Goal: Task Accomplishment & Management: Manage account settings

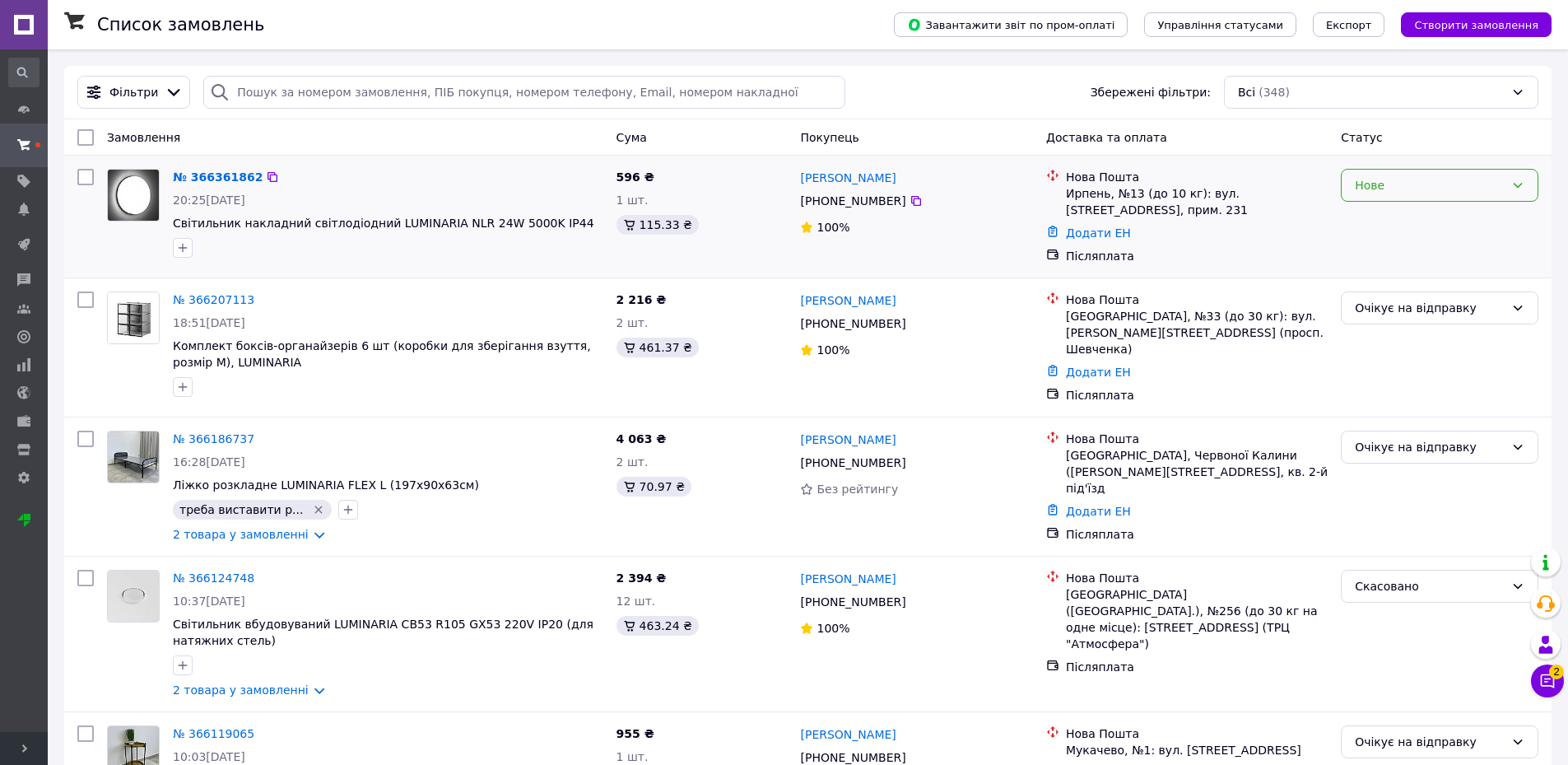
click at [1409, 190] on div "Нове" at bounding box center [1430, 185] width 150 height 18
click at [1401, 215] on li "Прийнято" at bounding box center [1440, 221] width 196 height 30
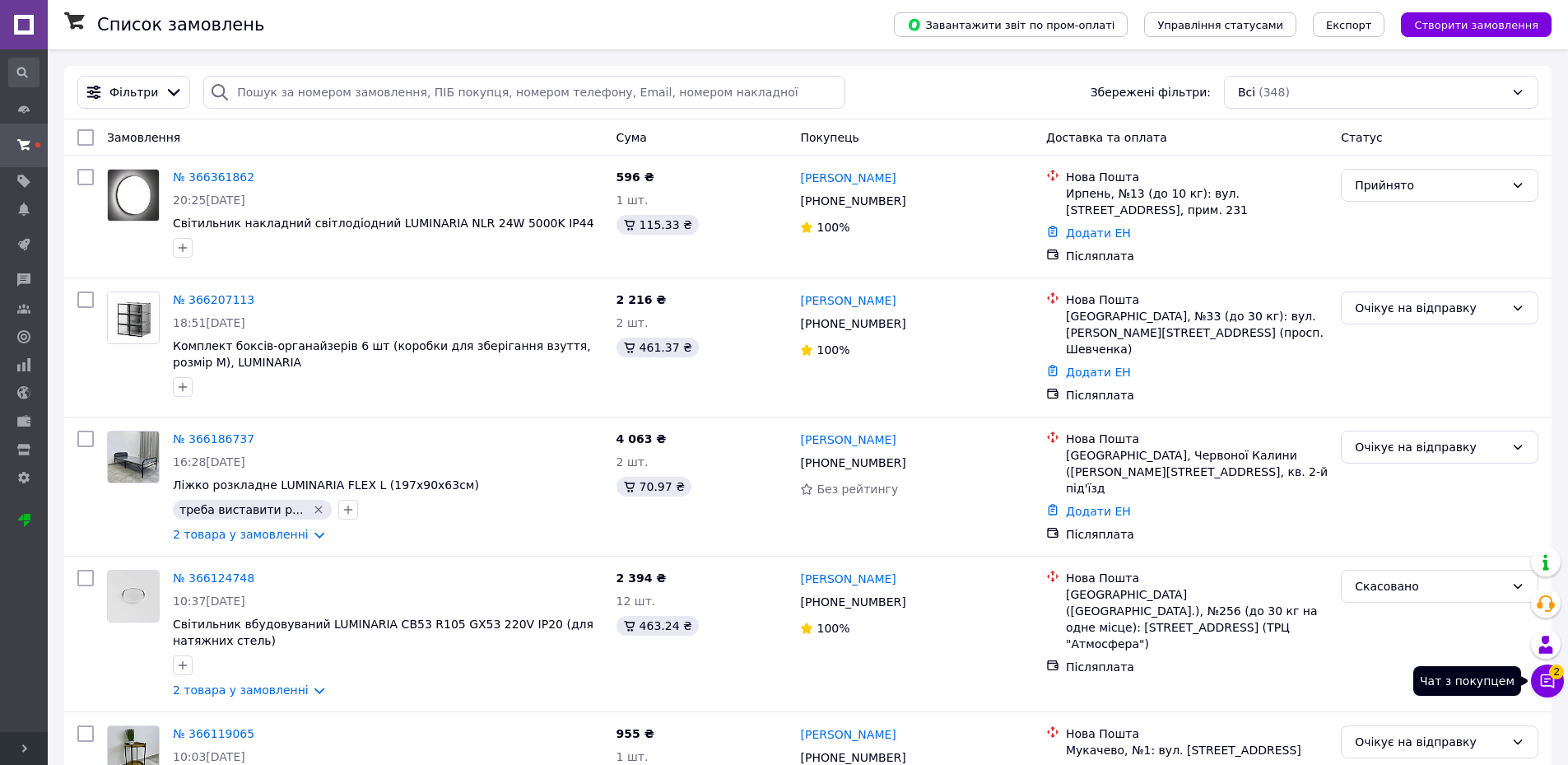
click at [1549, 677] on icon at bounding box center [1547, 681] width 16 height 16
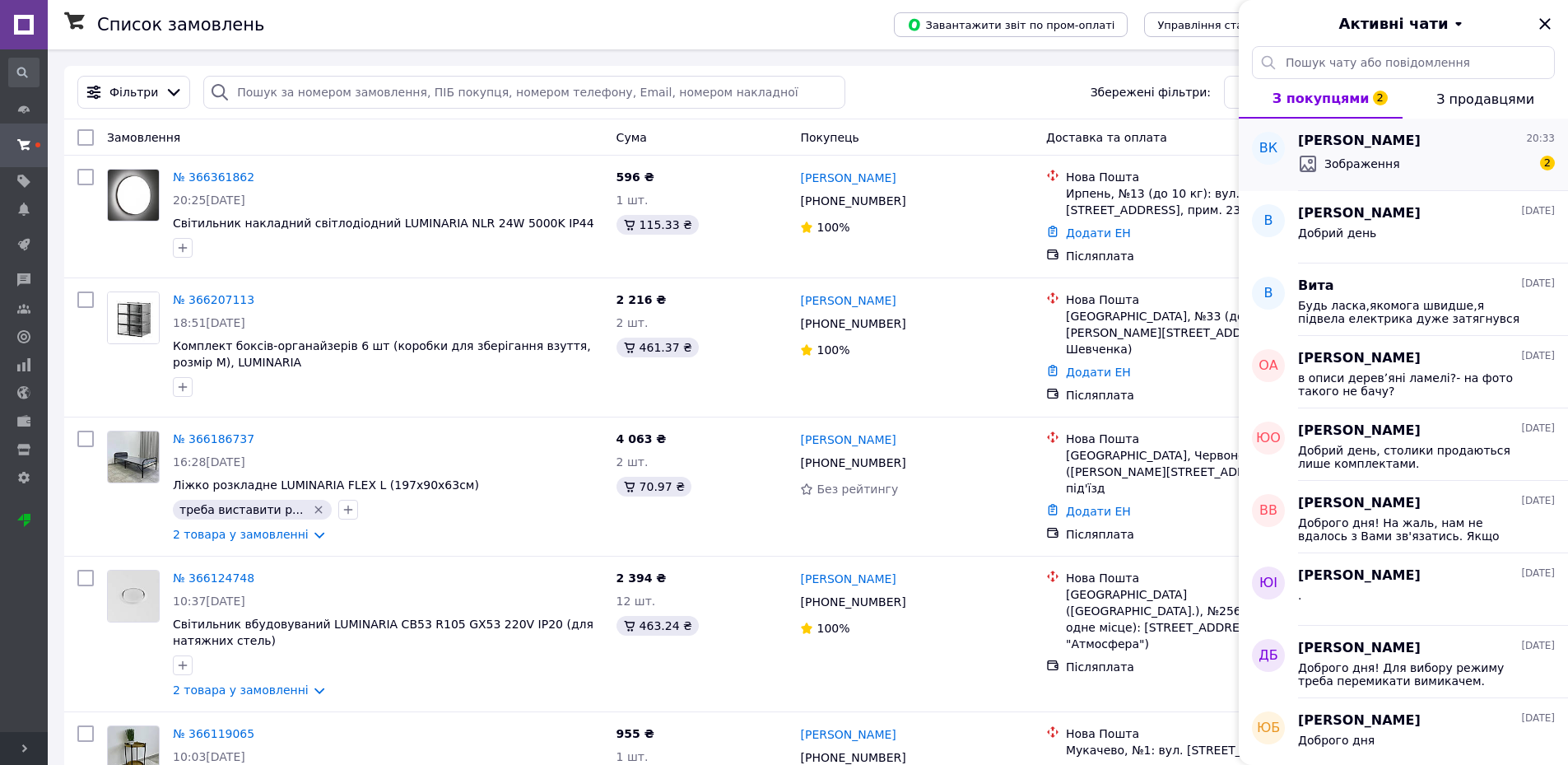
click at [1404, 149] on div "Віталій Копій 20:33" at bounding box center [1426, 141] width 257 height 19
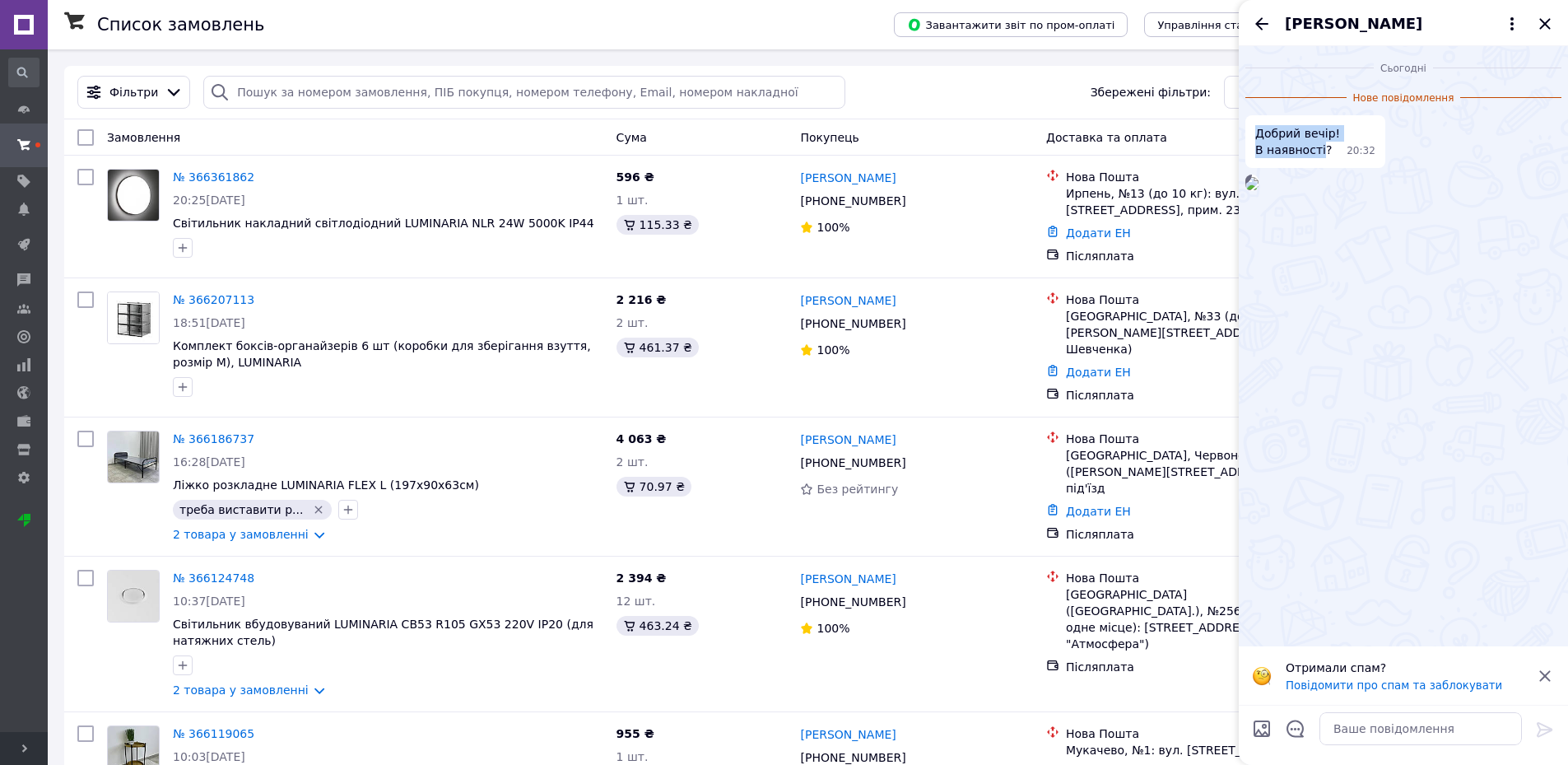
drag, startPoint x: 1317, startPoint y: 148, endPoint x: 1248, endPoint y: 139, distance: 69.6
click at [1248, 139] on div "Добрий вечір! В наявності? 20:32" at bounding box center [1316, 141] width 140 height 53
copy span "Добрий вечір! В наявності"
click at [1344, 725] on textarea at bounding box center [1421, 728] width 203 height 33
paste textarea "Добрий вечір! В наявності"
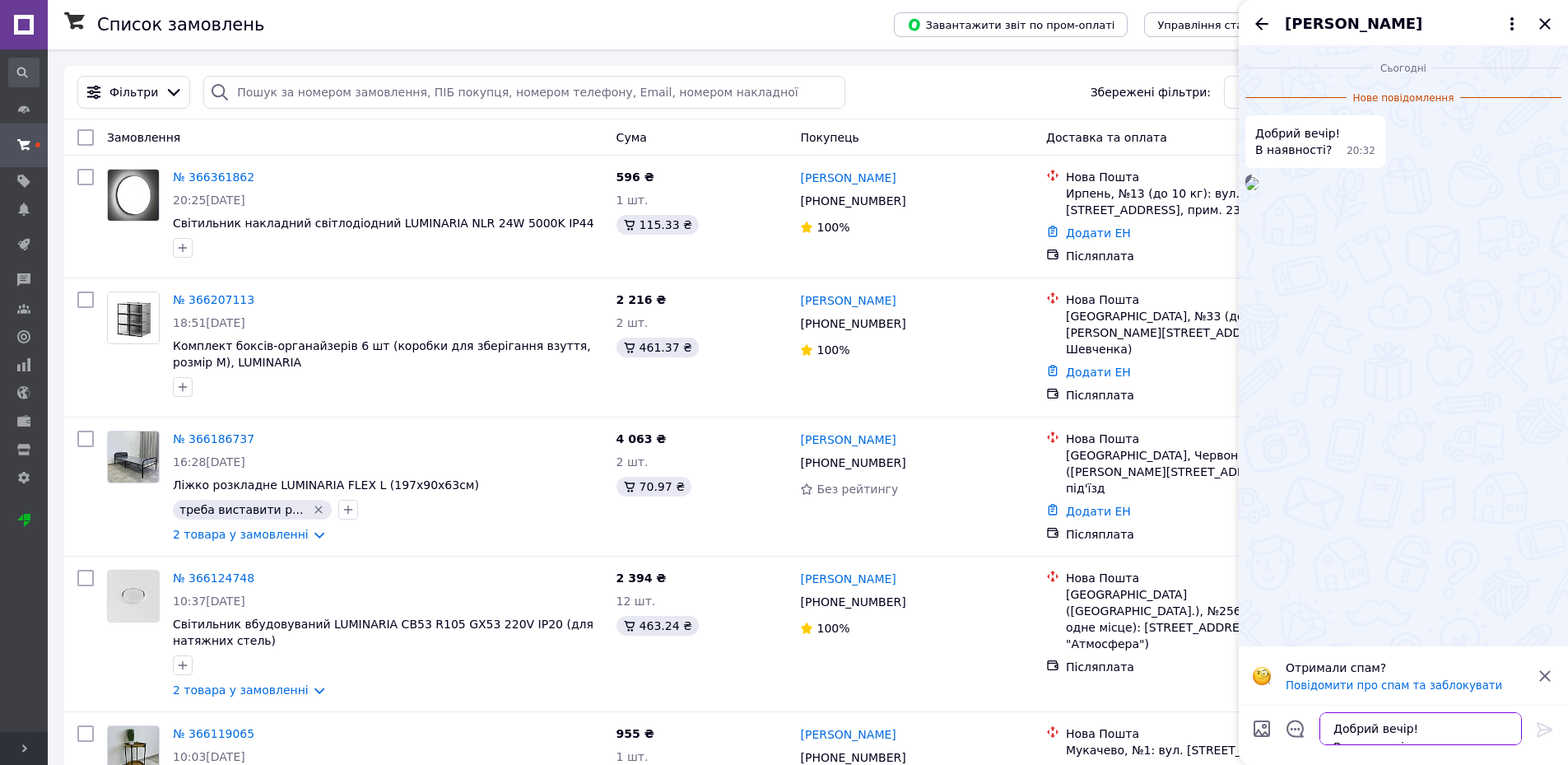
scroll to position [10, 0]
type textarea "Добрий вечір! В наявності"
click at [1550, 732] on icon at bounding box center [1546, 730] width 20 height 20
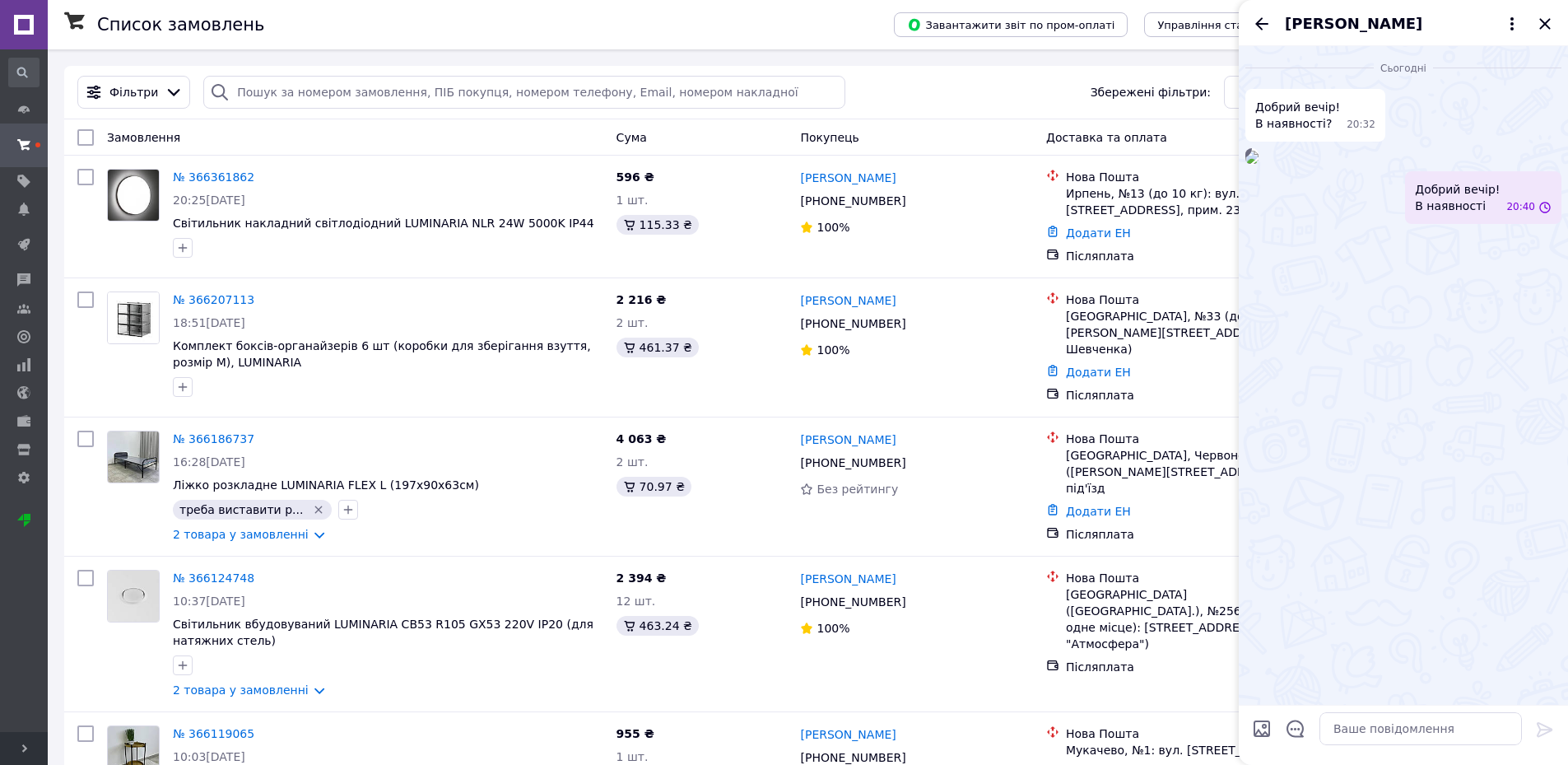
scroll to position [0, 0]
click at [1548, 25] on icon "Закрити" at bounding box center [1546, 24] width 20 height 20
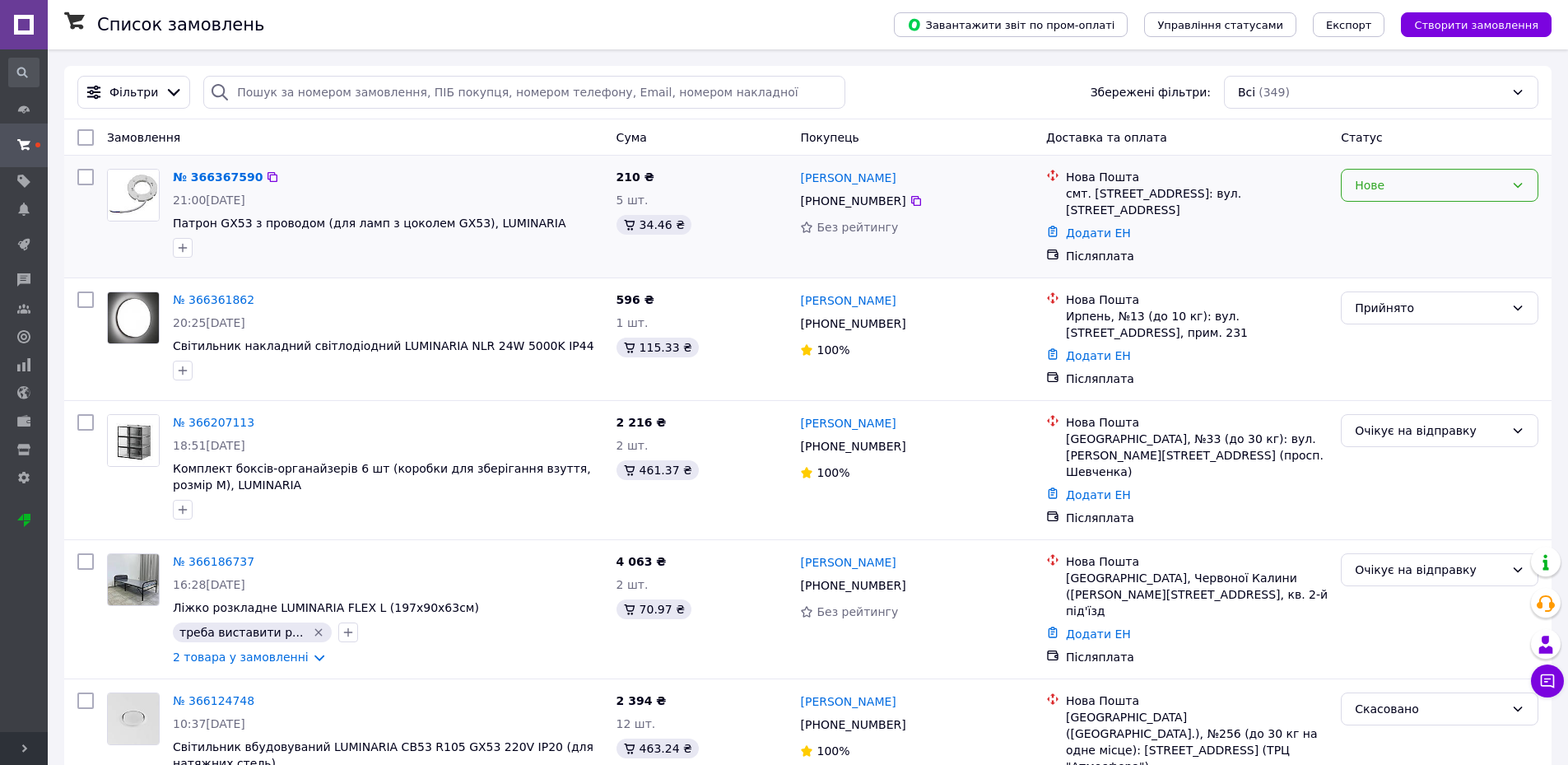
click at [1420, 176] on div "Нове" at bounding box center [1440, 185] width 197 height 33
click at [1396, 215] on li "Прийнято" at bounding box center [1440, 221] width 196 height 30
